Goal: Book appointment/travel/reservation

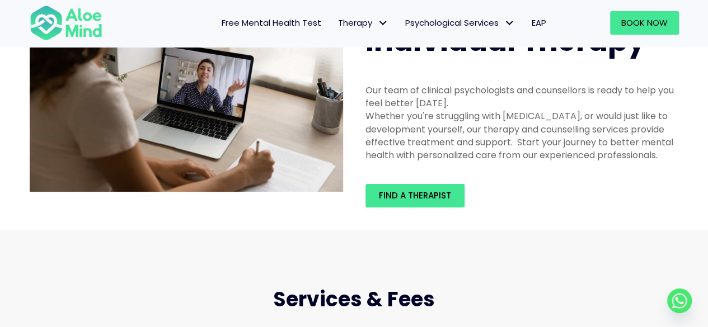
scroll to position [56, 0]
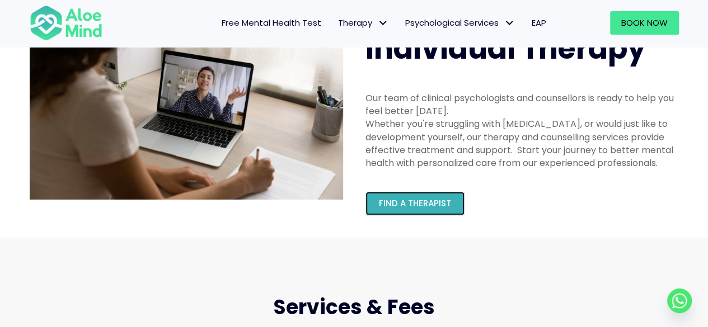
click at [434, 203] on span "Find a therapist" at bounding box center [415, 203] width 72 height 12
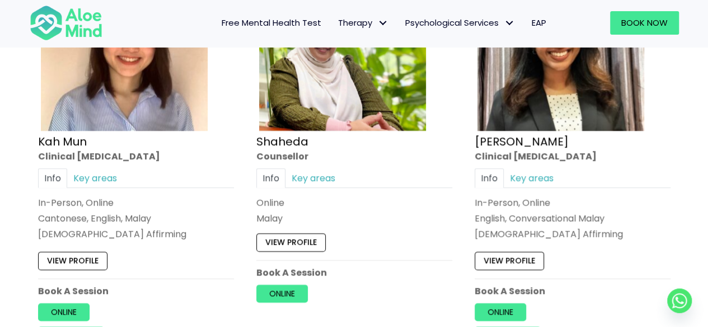
scroll to position [783, 0]
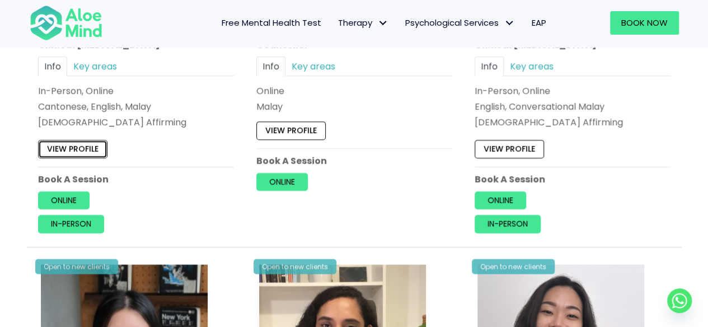
click at [65, 145] on link "View profile" at bounding box center [72, 149] width 69 height 18
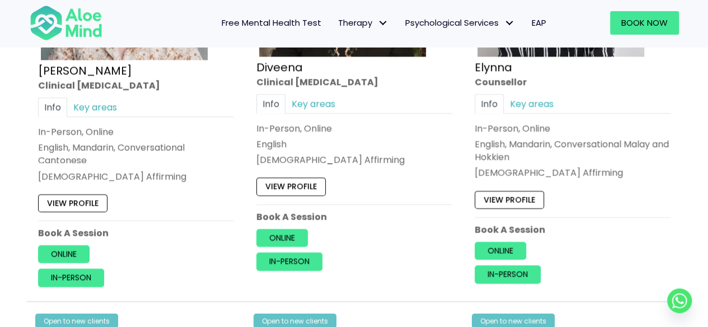
scroll to position [1175, 0]
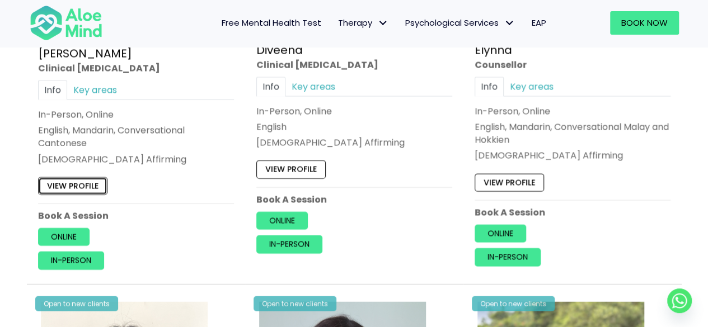
click at [82, 181] on link "View profile" at bounding box center [72, 186] width 69 height 18
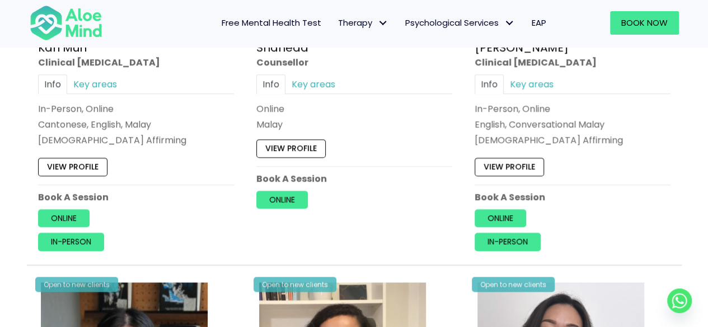
scroll to position [783, 0]
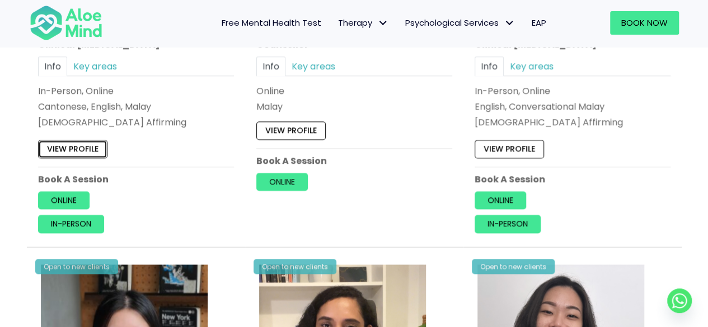
click at [77, 142] on link "View profile" at bounding box center [72, 149] width 69 height 18
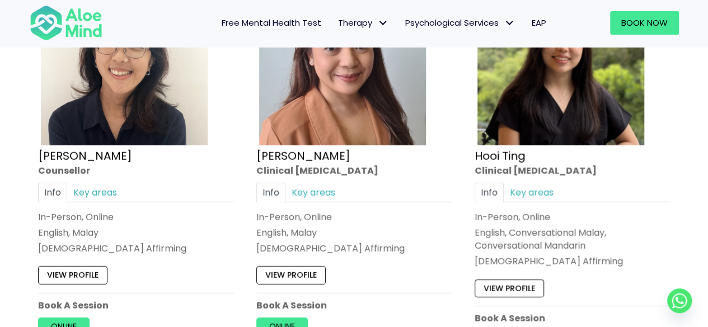
scroll to position [1566, 0]
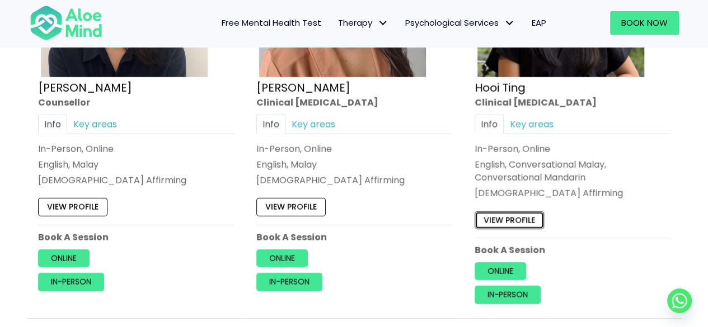
click at [526, 216] on link "View profile" at bounding box center [508, 220] width 69 height 18
click at [84, 199] on link "View profile" at bounding box center [72, 208] width 69 height 18
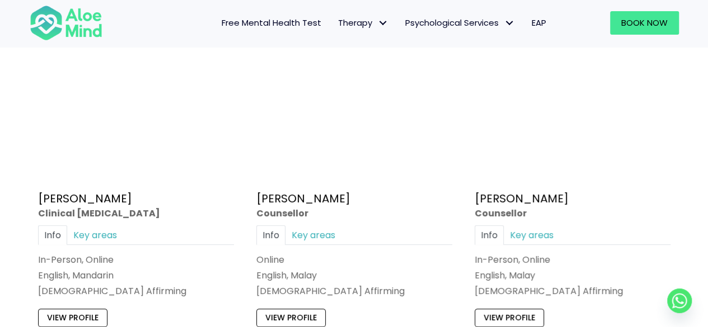
scroll to position [2349, 0]
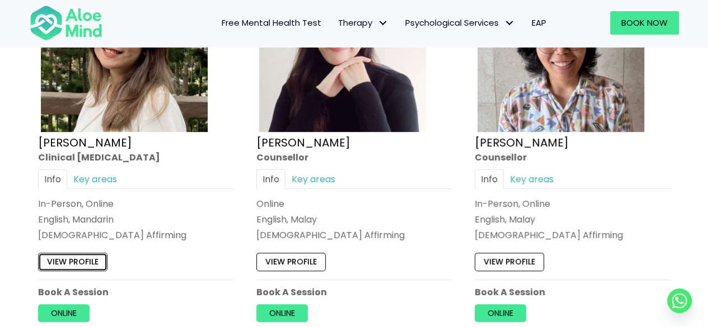
click at [66, 255] on link "View profile" at bounding box center [72, 262] width 69 height 18
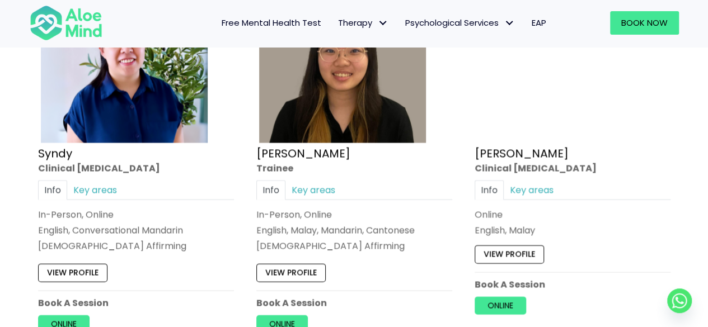
scroll to position [3245, 0]
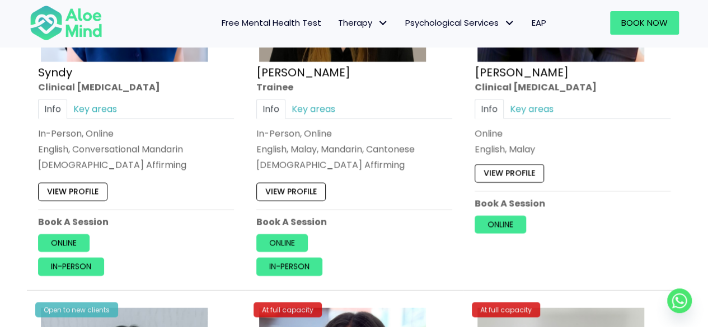
click at [37, 184] on div "Open to new clients Syndy Clinical psychologist Info Key areas In-Person, Onlin…" at bounding box center [136, 84] width 213 height 401
click at [65, 185] on link "View profile" at bounding box center [72, 192] width 69 height 18
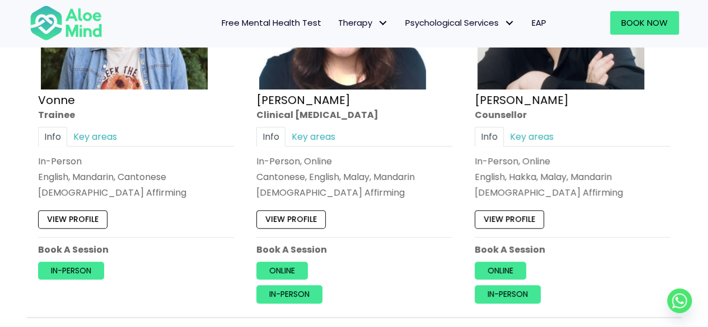
scroll to position [4419, 0]
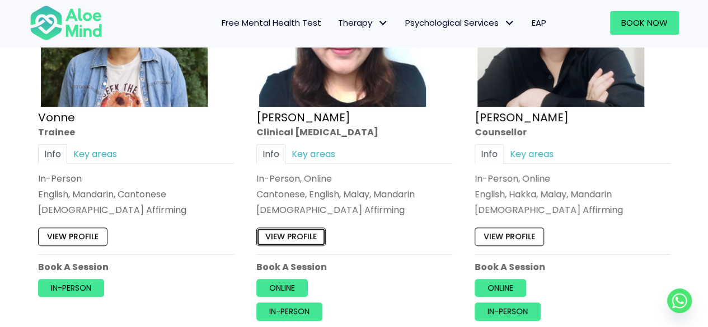
click at [294, 228] on link "View profile" at bounding box center [290, 237] width 69 height 18
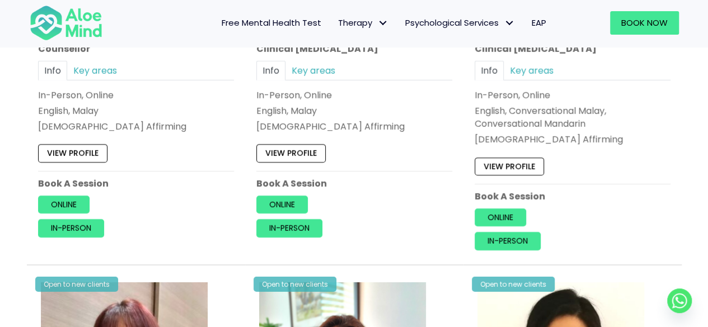
scroll to position [1622, 0]
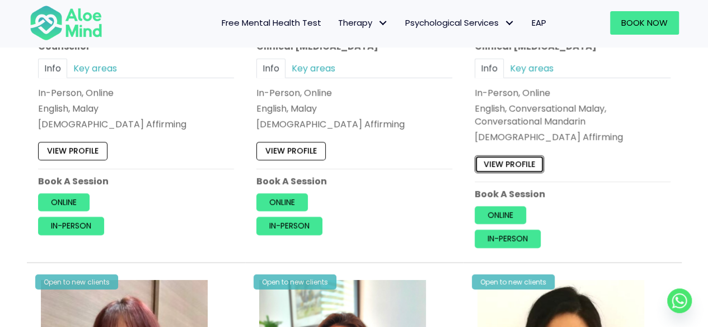
click at [506, 164] on link "View profile" at bounding box center [508, 165] width 69 height 18
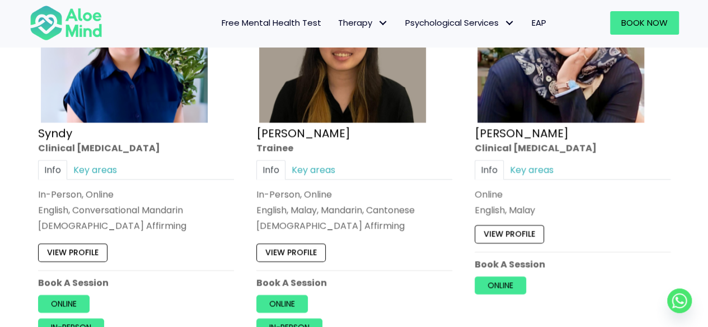
scroll to position [3105, 0]
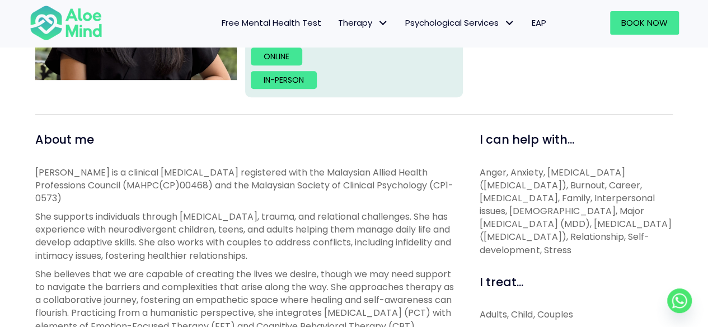
scroll to position [280, 0]
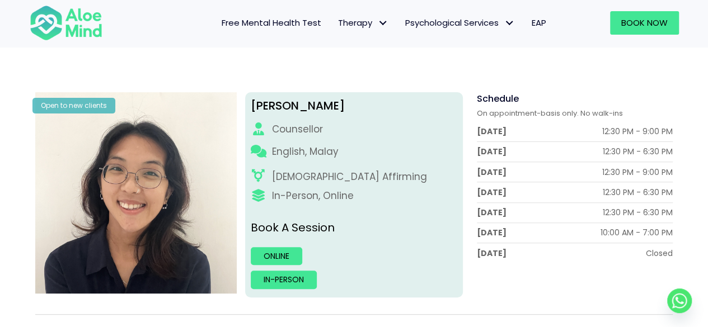
scroll to position [112, 0]
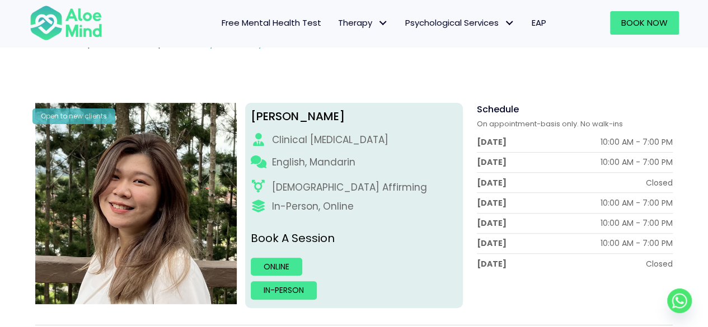
scroll to position [56, 0]
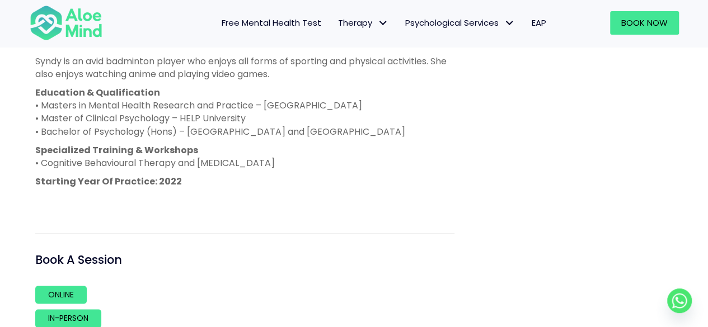
scroll to position [695, 0]
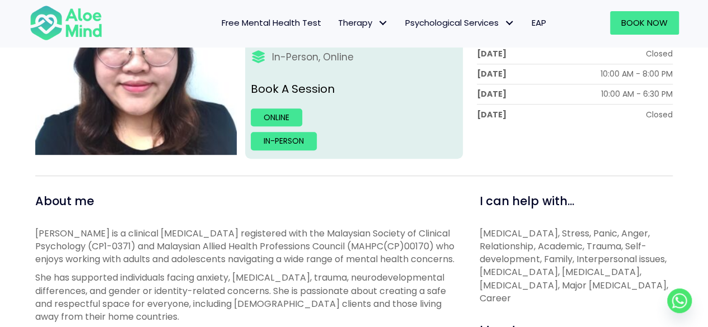
scroll to position [112, 0]
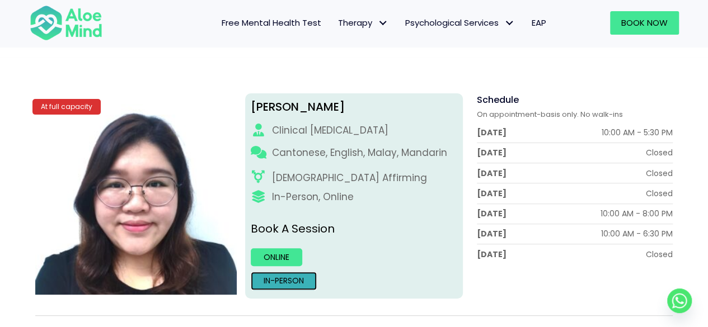
click at [274, 279] on link "In-person" at bounding box center [284, 281] width 66 height 18
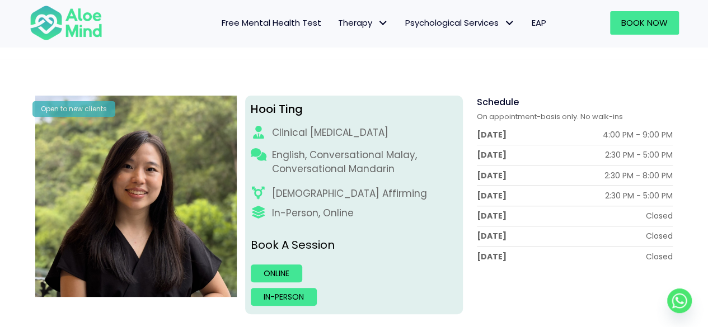
scroll to position [131, 0]
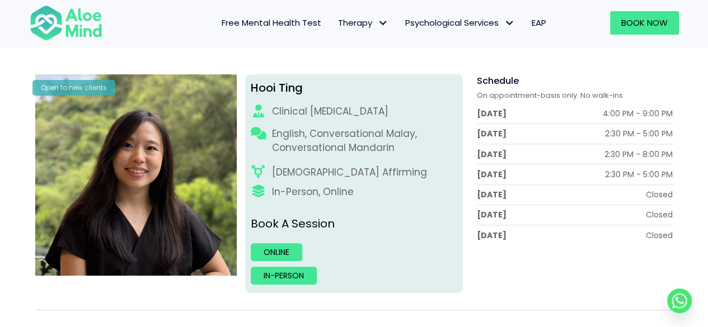
drag, startPoint x: 704, startPoint y: 84, endPoint x: 712, endPoint y: 84, distance: 7.9
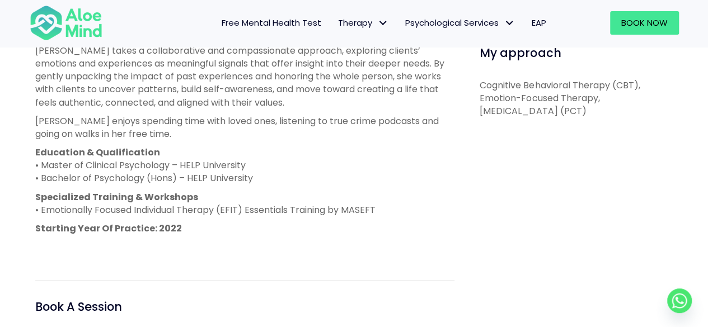
scroll to position [630, 0]
